Goal: Find specific page/section: Find specific page/section

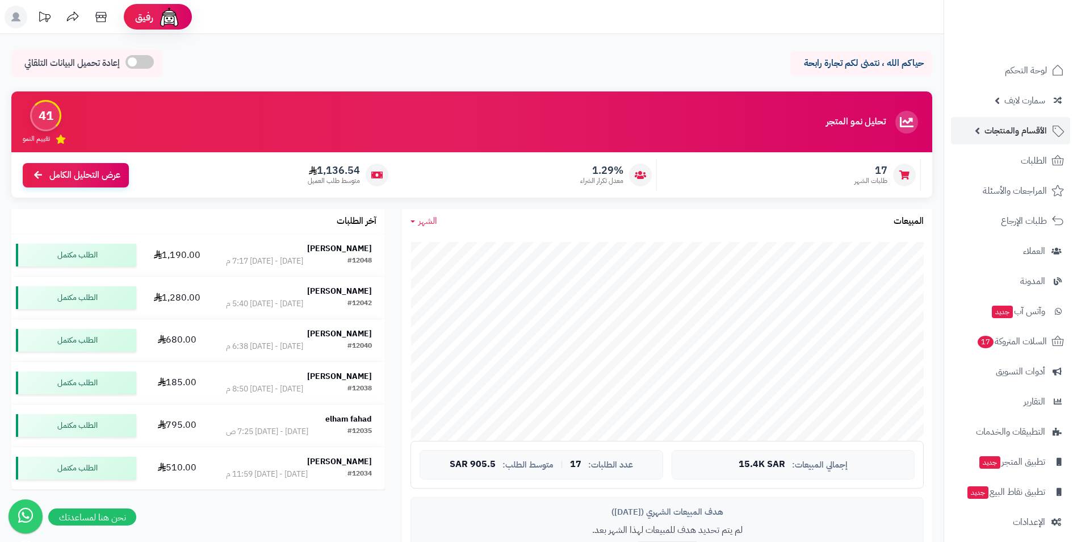
click at [1023, 133] on span "الأقسام والمنتجات" at bounding box center [1016, 131] width 62 height 16
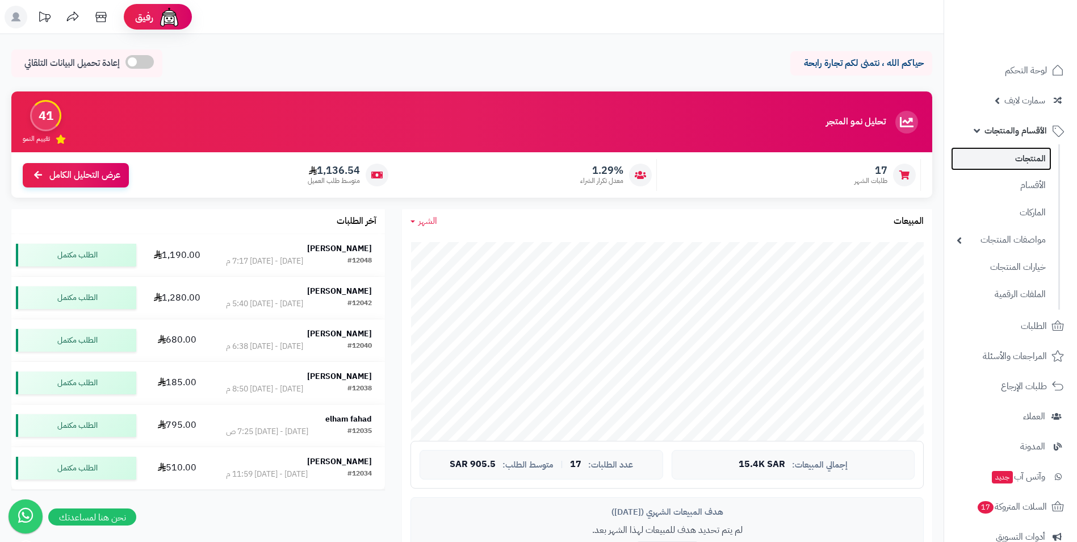
click at [1029, 156] on link "المنتجات" at bounding box center [1001, 158] width 101 height 23
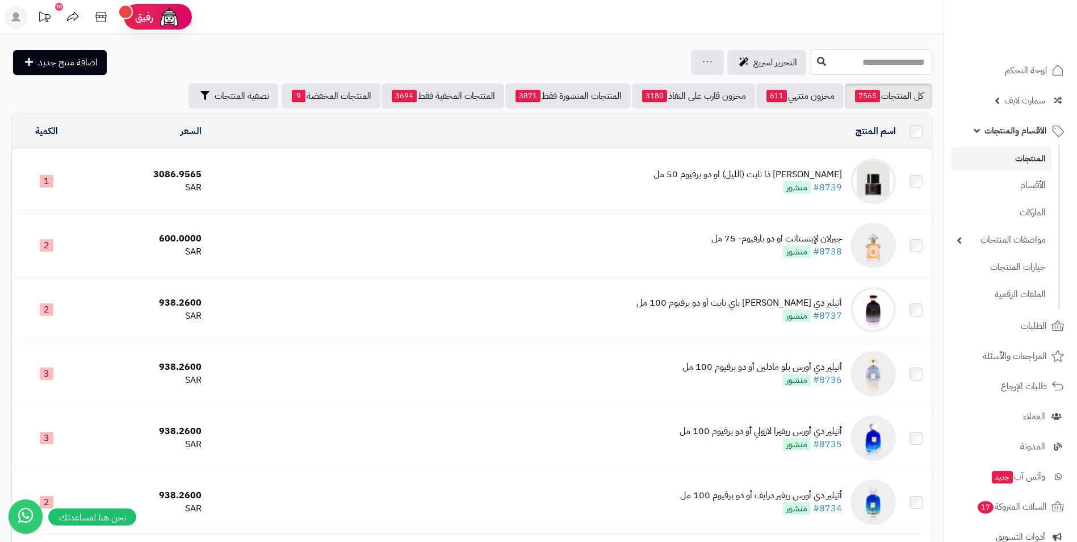
click at [899, 65] on input "text" at bounding box center [872, 62] width 122 height 26
type input "*"
